Goal: Transaction & Acquisition: Purchase product/service

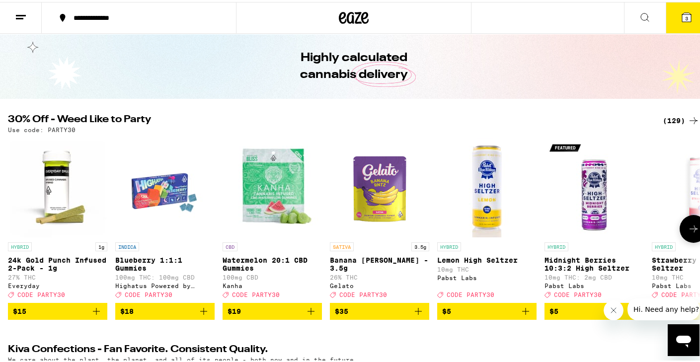
scroll to position [40, 0]
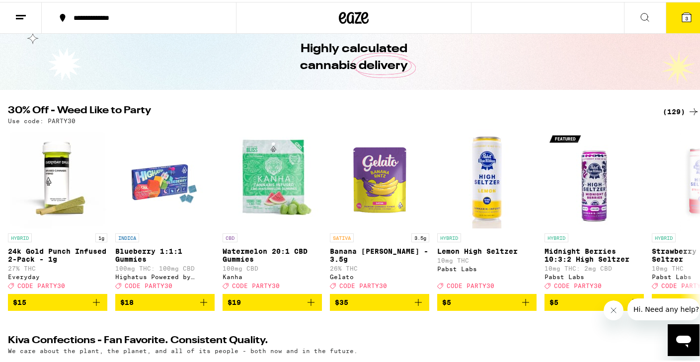
click at [668, 108] on div "(129)" at bounding box center [681, 110] width 37 height 12
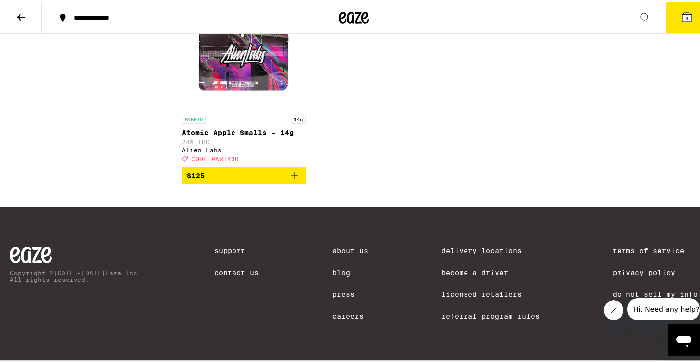
scroll to position [6283, 0]
